Goal: Information Seeking & Learning: Learn about a topic

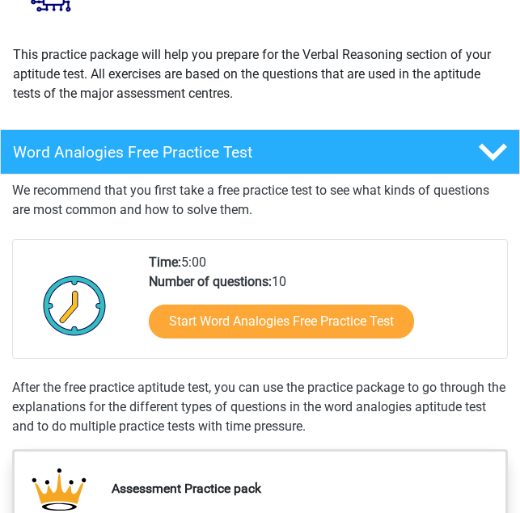
scroll to position [162, 0]
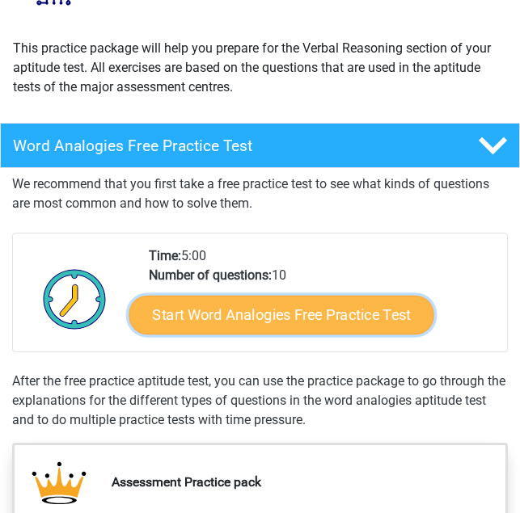
click at [307, 322] on link "Start Word Analogies Free Practice Test" at bounding box center [280, 315] width 305 height 39
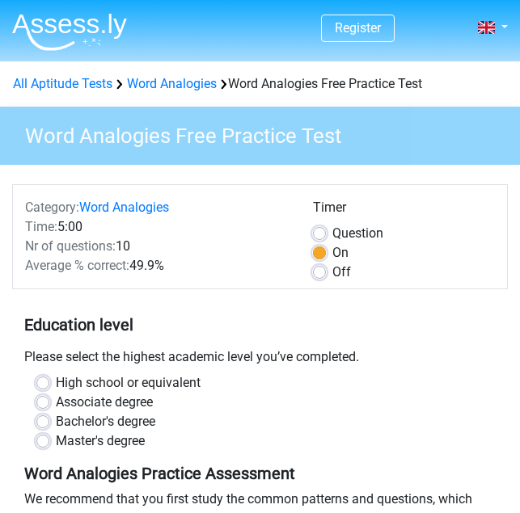
click at [56, 424] on label "Bachelor's degree" at bounding box center [105, 421] width 99 height 19
click at [40, 424] on input "Bachelor's degree" at bounding box center [42, 420] width 13 height 16
radio input "true"
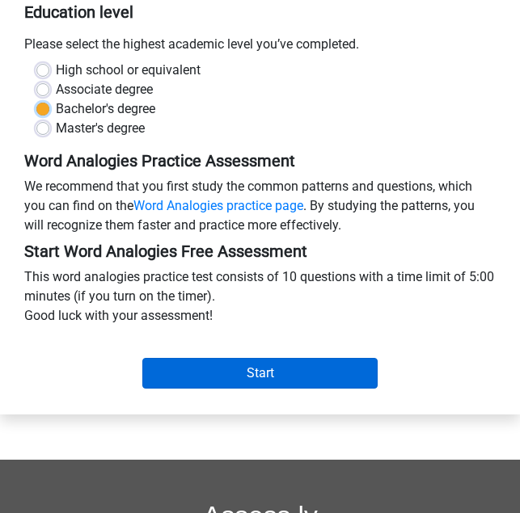
scroll to position [323, 0]
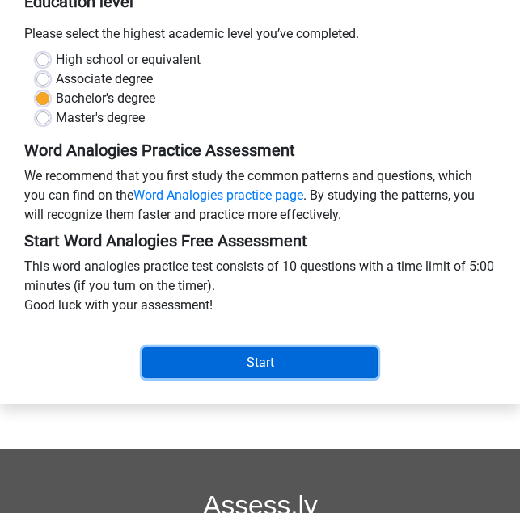
click at [189, 363] on input "Start" at bounding box center [260, 362] width 236 height 31
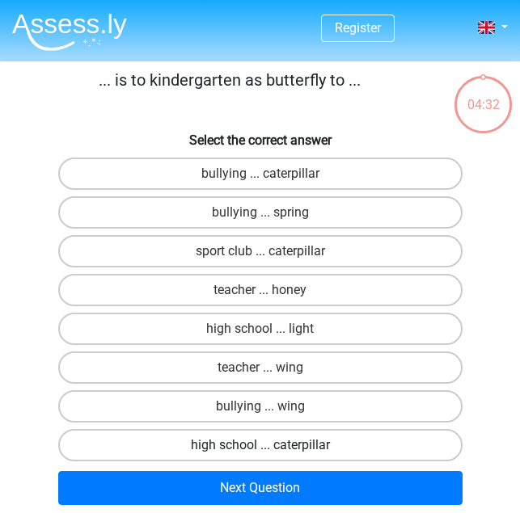
click at [367, 440] on label "high school ... caterpillar" at bounding box center [260, 445] width 404 height 32
click at [271, 445] on input "high school ... caterpillar" at bounding box center [265, 450] width 11 height 11
radio input "true"
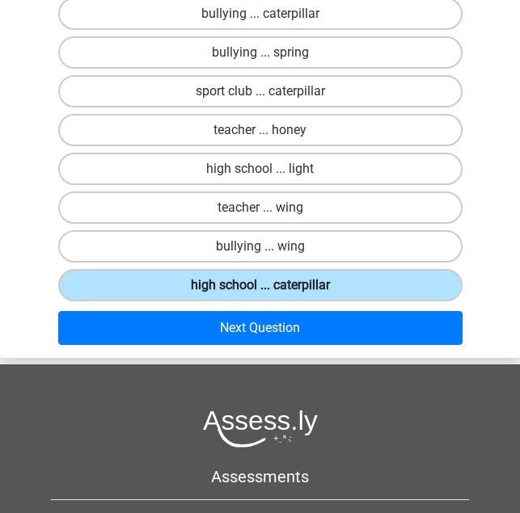
scroll to position [162, 0]
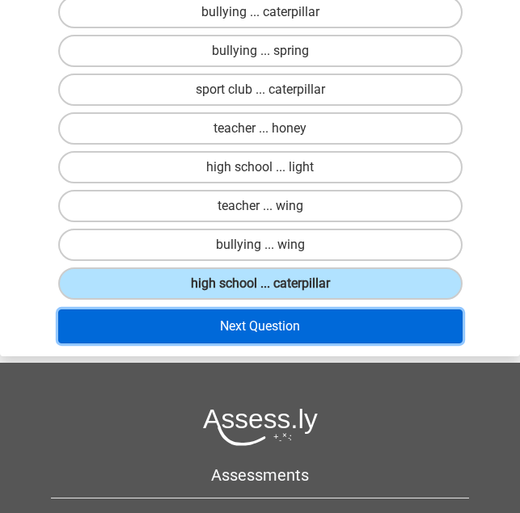
click at [372, 332] on button "Next Question" at bounding box center [260, 326] width 404 height 34
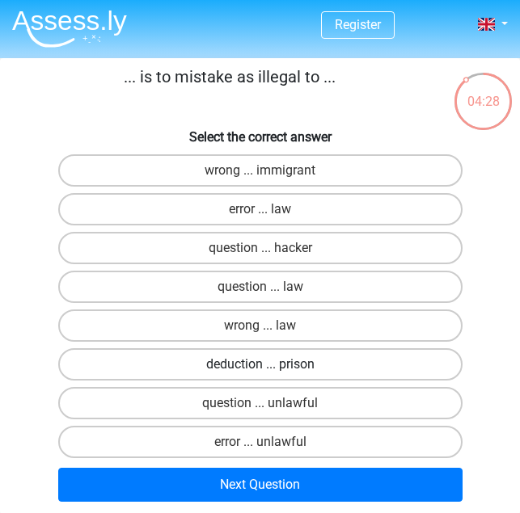
scroll to position [0, 0]
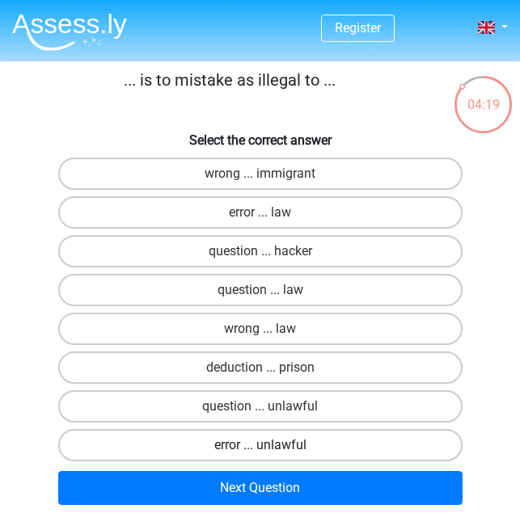
click at [292, 449] on label "error ... unlawful" at bounding box center [260, 445] width 404 height 32
click at [271, 449] on input "error ... unlawful" at bounding box center [265, 450] width 11 height 11
radio input "true"
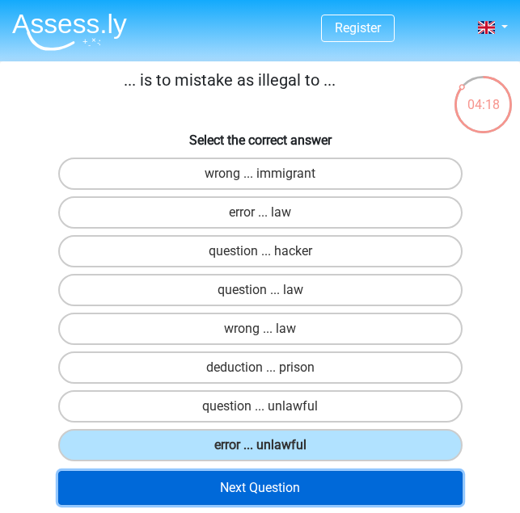
click at [301, 487] on button "Next Question" at bounding box center [260, 488] width 404 height 34
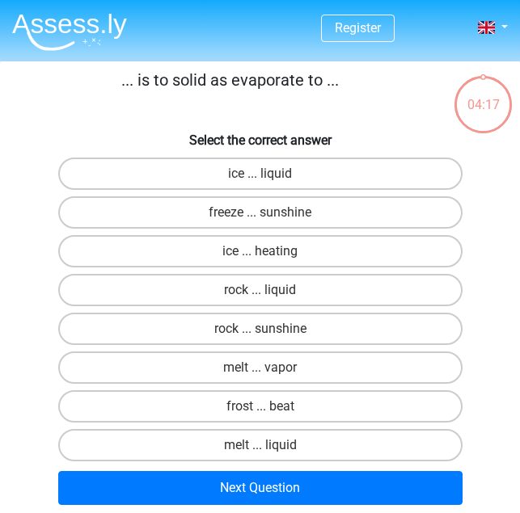
scroll to position [61, 0]
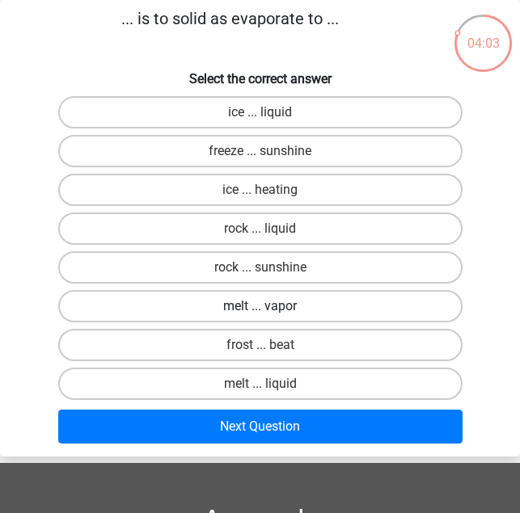
click at [364, 311] on label "melt ... vapor" at bounding box center [260, 306] width 404 height 32
click at [271, 311] on input "melt ... vapor" at bounding box center [265, 311] width 11 height 11
radio input "true"
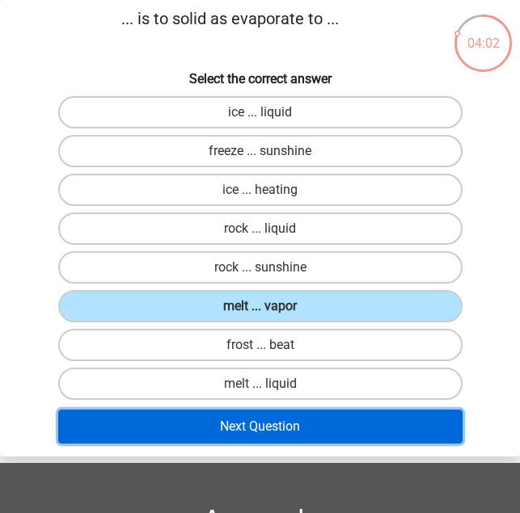
click at [315, 428] on button "Next Question" at bounding box center [260, 427] width 404 height 34
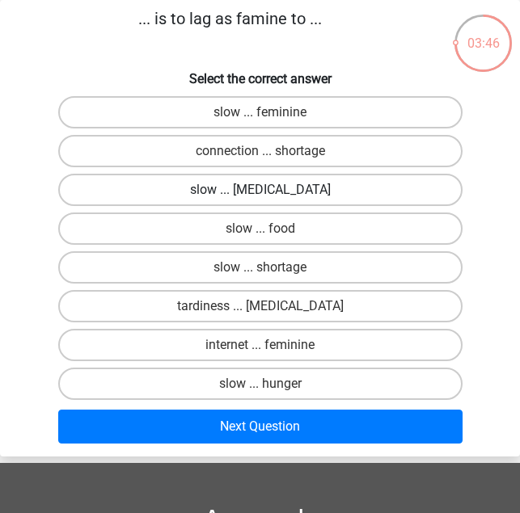
click at [354, 203] on label "slow ... malnutrition" at bounding box center [260, 190] width 404 height 32
click at [271, 200] on input "slow ... malnutrition" at bounding box center [265, 195] width 11 height 11
radio input "true"
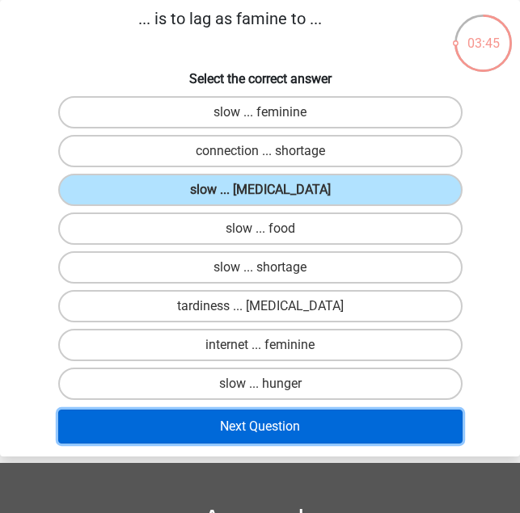
click at [299, 416] on button "Next Question" at bounding box center [260, 427] width 404 height 34
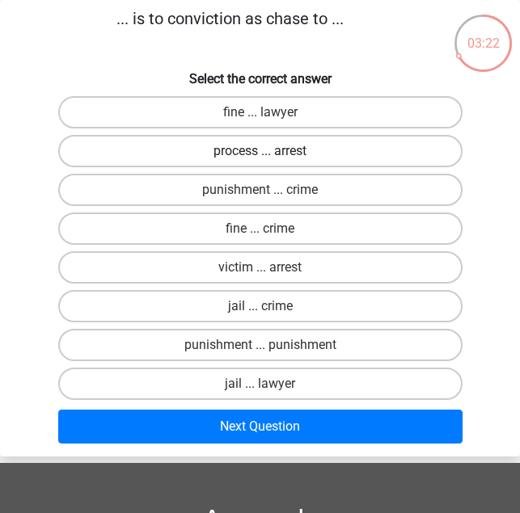
click at [293, 148] on label "process ... arrest" at bounding box center [260, 151] width 404 height 32
click at [271, 151] on input "process ... arrest" at bounding box center [265, 156] width 11 height 11
radio input "true"
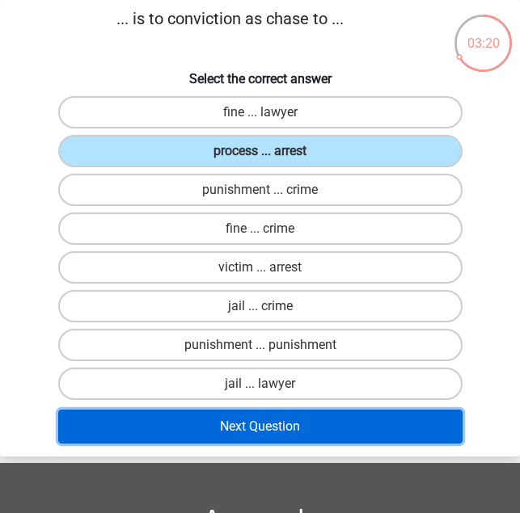
click at [351, 422] on button "Next Question" at bounding box center [260, 427] width 404 height 34
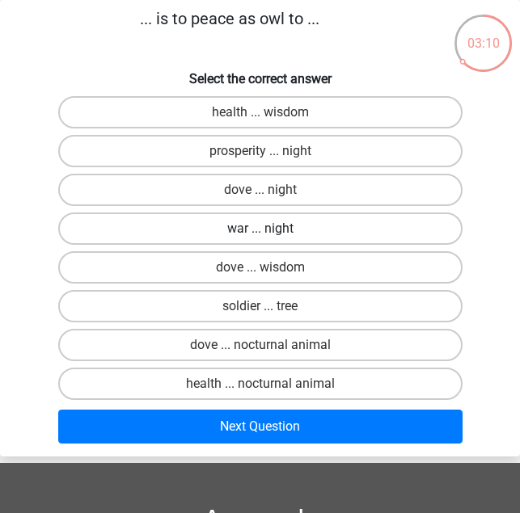
click at [353, 227] on label "war ... night" at bounding box center [260, 229] width 404 height 32
click at [271, 229] on input "war ... night" at bounding box center [265, 234] width 11 height 11
radio input "true"
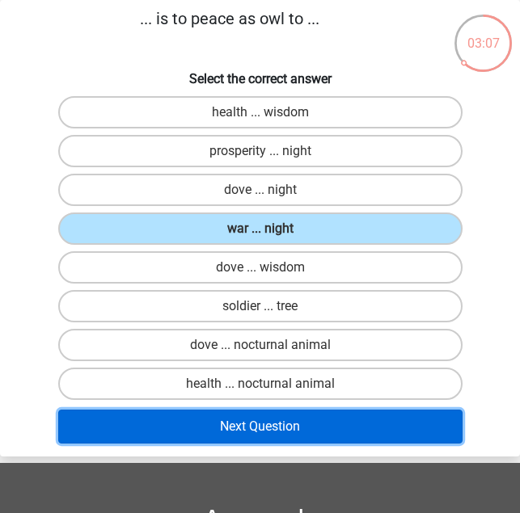
click at [320, 422] on button "Next Question" at bounding box center [260, 427] width 404 height 34
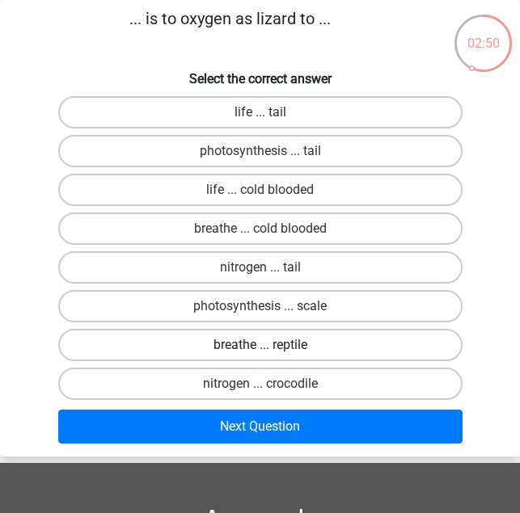
click at [304, 348] on label "breathe ... reptile" at bounding box center [260, 345] width 404 height 32
click at [271, 348] on input "breathe ... reptile" at bounding box center [265, 350] width 11 height 11
radio input "true"
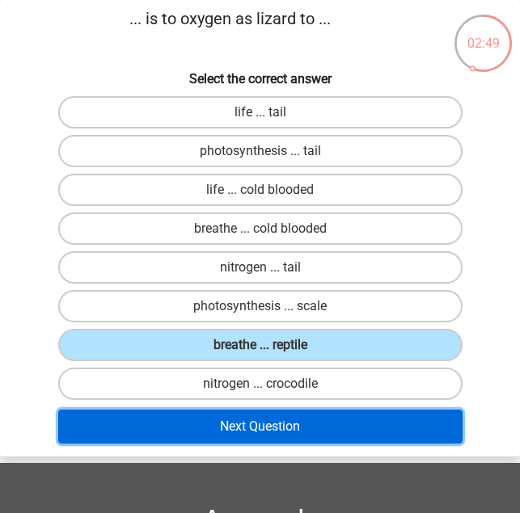
click at [307, 423] on button "Next Question" at bounding box center [260, 427] width 404 height 34
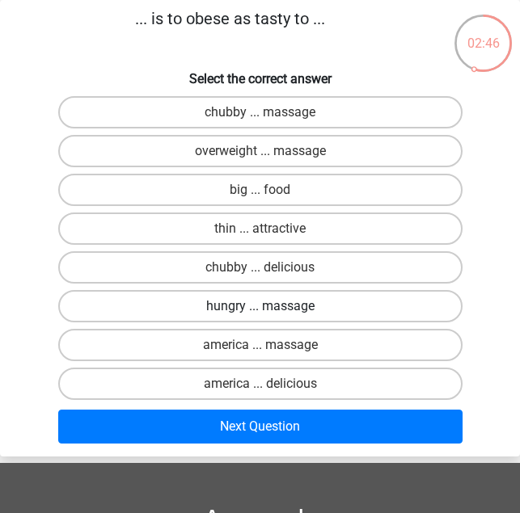
click at [330, 297] on label "hungry ... massage" at bounding box center [260, 306] width 404 height 32
click at [271, 306] on input "hungry ... massage" at bounding box center [265, 311] width 11 height 11
radio input "true"
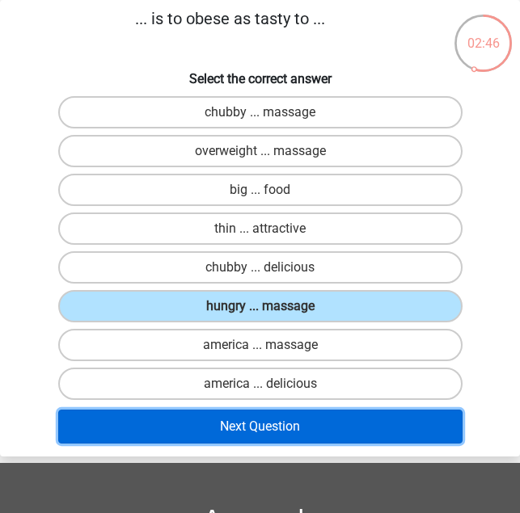
click at [326, 431] on button "Next Question" at bounding box center [260, 427] width 404 height 34
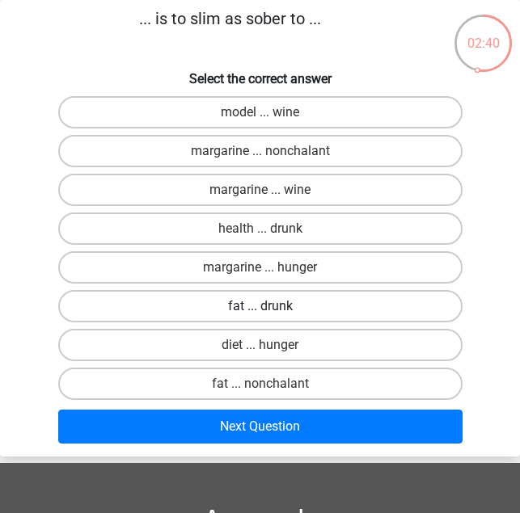
click at [303, 313] on label "fat ... drunk" at bounding box center [260, 306] width 404 height 32
click at [271, 313] on input "fat ... drunk" at bounding box center [265, 311] width 11 height 11
radio input "true"
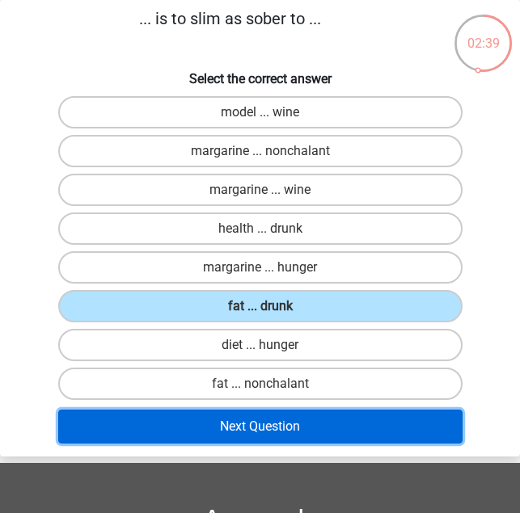
click at [284, 431] on button "Next Question" at bounding box center [260, 427] width 404 height 34
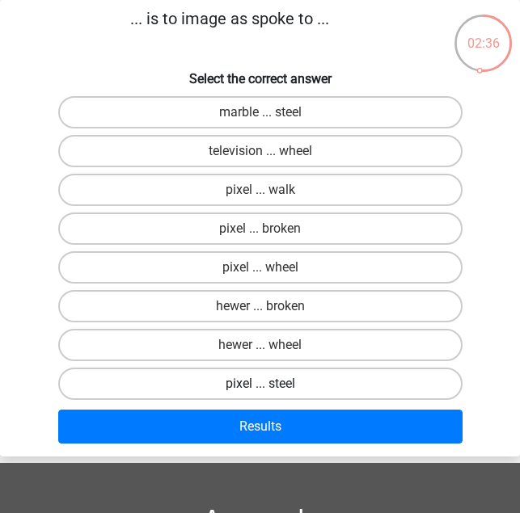
click at [312, 381] on label "pixel ... steel" at bounding box center [260, 384] width 404 height 32
click at [271, 384] on input "pixel ... steel" at bounding box center [265, 389] width 11 height 11
radio input "true"
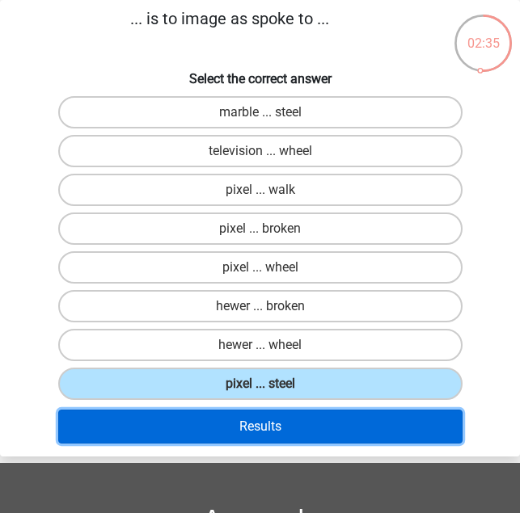
click at [313, 427] on button "Results" at bounding box center [260, 427] width 404 height 34
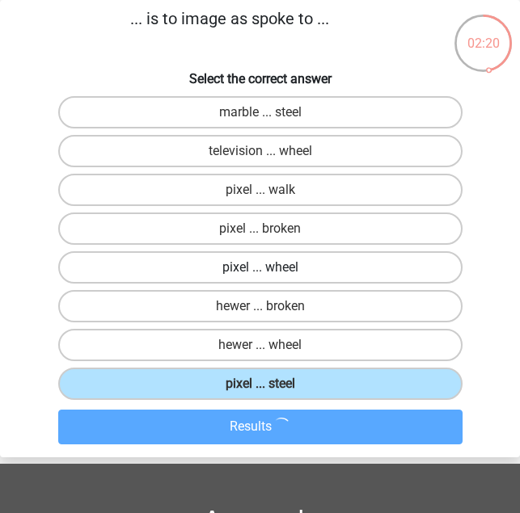
scroll to position [0, 0]
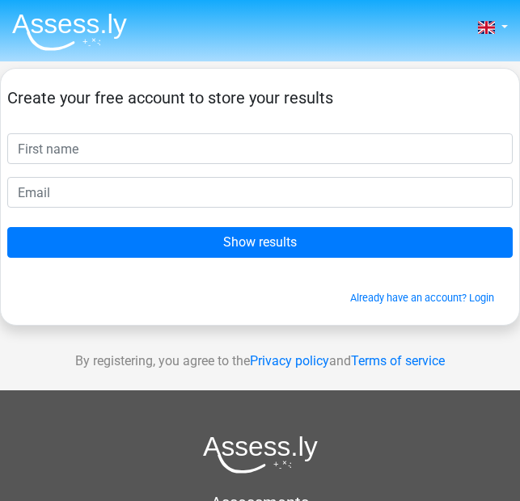
drag, startPoint x: 147, startPoint y: 59, endPoint x: 245, endPoint y: 483, distance: 435.3
click at [162, 145] on div "Nederlands English" at bounding box center [260, 408] width 520 height 817
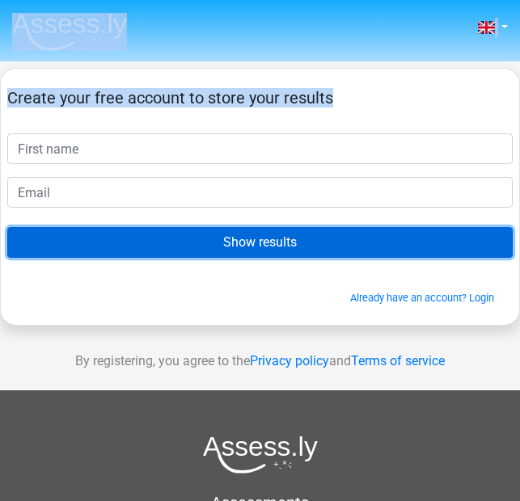
click at [265, 232] on input "Show results" at bounding box center [259, 242] width 505 height 31
